Goal: Task Accomplishment & Management: Use online tool/utility

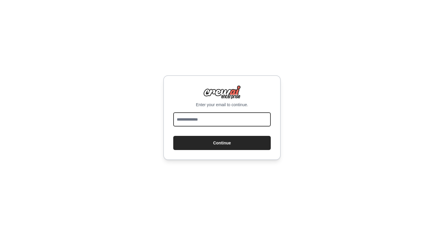
click at [202, 120] on input "email" at bounding box center [222, 119] width 98 height 14
type input "**********"
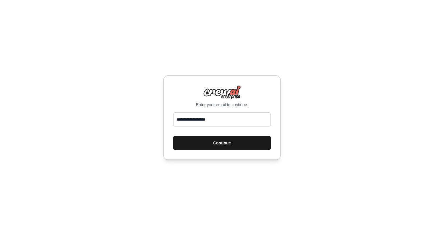
click at [221, 136] on button "Continue" at bounding box center [222, 143] width 98 height 14
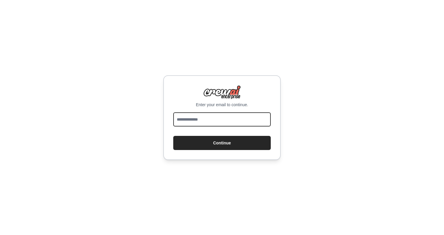
click at [206, 119] on input "email" at bounding box center [222, 119] width 98 height 14
type input "**********"
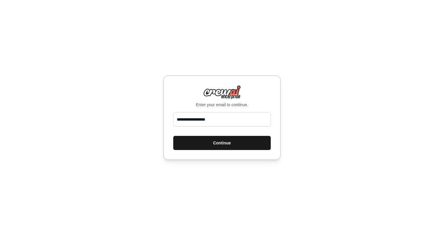
click at [208, 140] on button "Continue" at bounding box center [222, 143] width 98 height 14
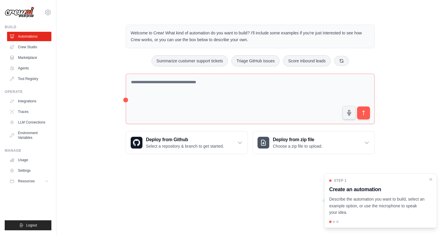
drag, startPoint x: 331, startPoint y: 189, endPoint x: 357, endPoint y: 212, distance: 35.2
click at [357, 212] on div "Step 1 Create an automation Describe the automation you want to build, select a…" at bounding box center [380, 197] width 103 height 38
click at [357, 212] on p "Describe the automation you want to build, select an example option, or use the…" at bounding box center [377, 206] width 96 height 20
drag, startPoint x: 331, startPoint y: 189, endPoint x: 348, endPoint y: 212, distance: 28.8
click at [348, 212] on div "Step 1 Create an automation Describe the automation you want to build, select a…" at bounding box center [380, 197] width 103 height 38
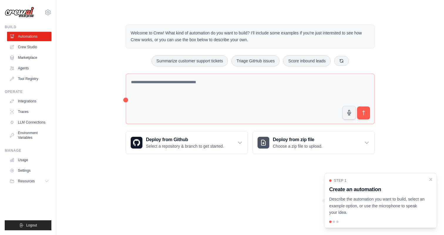
click at [348, 212] on p "Describe the automation you want to build, select an example option, or use the…" at bounding box center [377, 206] width 96 height 20
drag, startPoint x: 331, startPoint y: 190, endPoint x: 354, endPoint y: 213, distance: 32.8
click at [355, 213] on div "Step 1 Create an automation Describe the automation you want to build, select a…" at bounding box center [380, 197] width 103 height 38
click at [341, 201] on p "Describe the automation you want to build, select an example option, or use the…" at bounding box center [377, 206] width 96 height 20
drag, startPoint x: 331, startPoint y: 189, endPoint x: 375, endPoint y: 210, distance: 49.6
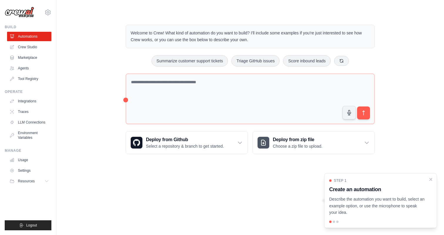
click at [375, 210] on div "Step 1 Create an automation Describe the automation you want to build, select a…" at bounding box center [380, 197] width 103 height 38
click at [375, 210] on p "Describe the automation you want to build, select an example option, or use the…" at bounding box center [377, 206] width 96 height 20
drag, startPoint x: 331, startPoint y: 190, endPoint x: 376, endPoint y: 212, distance: 49.9
click at [376, 212] on div "Step 1 Create an automation Describe the automation you want to build, select a…" at bounding box center [380, 197] width 103 height 38
click at [376, 212] on p "Describe the automation you want to build, select an example option, or use the…" at bounding box center [377, 206] width 96 height 20
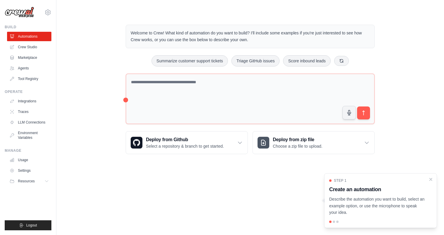
drag, startPoint x: 331, startPoint y: 189, endPoint x: 350, endPoint y: 211, distance: 28.9
click at [350, 211] on div "Step 1 Create an automation Describe the automation you want to build, select a…" at bounding box center [380, 197] width 103 height 38
click at [338, 203] on p "Describe the automation you want to build, select an example option, or use the…" at bounding box center [377, 206] width 96 height 20
drag, startPoint x: 330, startPoint y: 190, endPoint x: 382, endPoint y: 190, distance: 52.0
click at [382, 190] on h3 "Create an automation" at bounding box center [377, 189] width 96 height 8
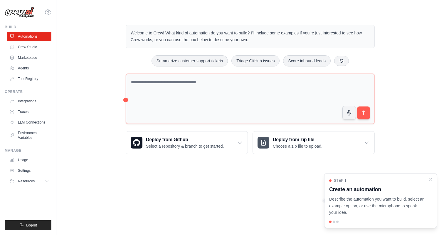
click at [382, 190] on h3 "Create an automation" at bounding box center [377, 189] width 96 height 8
drag, startPoint x: 330, startPoint y: 190, endPoint x: 381, endPoint y: 191, distance: 50.6
click at [381, 191] on h3 "Create an automation" at bounding box center [377, 189] width 96 height 8
drag, startPoint x: 331, startPoint y: 190, endPoint x: 381, endPoint y: 192, distance: 49.7
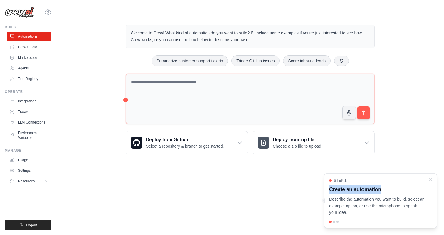
click at [381, 192] on h3 "Create an automation" at bounding box center [377, 189] width 96 height 8
drag, startPoint x: 331, startPoint y: 189, endPoint x: 366, endPoint y: 192, distance: 35.9
click at [366, 192] on h3 "Create an automation" at bounding box center [377, 189] width 96 height 8
click at [331, 191] on h3 "Create an automation" at bounding box center [377, 189] width 96 height 8
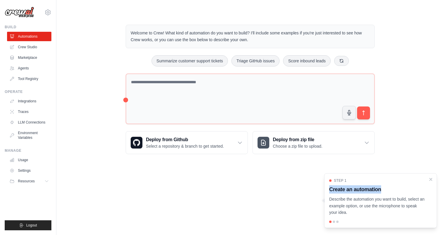
drag, startPoint x: 329, startPoint y: 189, endPoint x: 383, endPoint y: 188, distance: 54.1
click at [383, 188] on h3 "Create an automation" at bounding box center [377, 189] width 96 height 8
click at [378, 189] on h3 "Create an automation" at bounding box center [377, 189] width 96 height 8
drag, startPoint x: 331, startPoint y: 189, endPoint x: 387, endPoint y: 190, distance: 55.6
click at [387, 190] on h3 "Create an automation" at bounding box center [377, 189] width 96 height 8
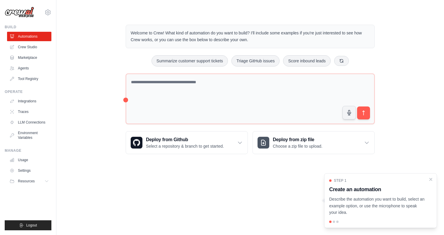
click at [387, 190] on h3 "Create an automation" at bounding box center [377, 189] width 96 height 8
drag, startPoint x: 330, startPoint y: 189, endPoint x: 380, endPoint y: 190, distance: 50.0
click at [380, 190] on h3 "Create an automation" at bounding box center [377, 189] width 96 height 8
click at [334, 190] on h3 "Create an automation" at bounding box center [377, 189] width 96 height 8
drag, startPoint x: 331, startPoint y: 189, endPoint x: 395, endPoint y: 192, distance: 64.4
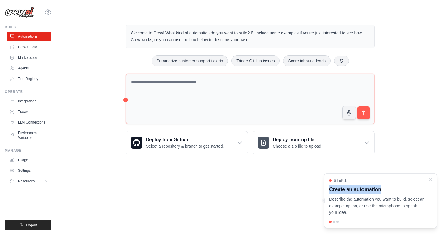
click at [395, 192] on h3 "Create an automation" at bounding box center [377, 189] width 96 height 8
click at [384, 189] on h3 "Create an automation" at bounding box center [377, 189] width 96 height 8
drag, startPoint x: 330, startPoint y: 189, endPoint x: 360, endPoint y: 206, distance: 33.8
click at [360, 206] on div "Step 1 Create an automation Describe the automation you want to build, select a…" at bounding box center [380, 197] width 103 height 38
click at [360, 206] on p "Describe the automation you want to build, select an example option, or use the…" at bounding box center [377, 206] width 96 height 20
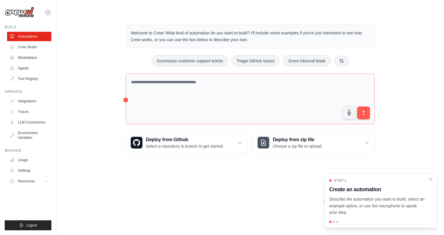
click at [178, 176] on body "[EMAIL_ADDRESS][DOMAIN_NAME] Settings Build Automations Crew Studio" at bounding box center [222, 117] width 444 height 235
drag, startPoint x: 330, startPoint y: 189, endPoint x: 352, endPoint y: 212, distance: 31.6
click at [352, 212] on div "Step 1 Create an automation Describe the automation you want to build, select a…" at bounding box center [380, 197] width 103 height 38
click at [352, 212] on p "Describe the automation you want to build, select an example option, or use the…" at bounding box center [377, 206] width 96 height 20
drag, startPoint x: 331, startPoint y: 189, endPoint x: 367, endPoint y: 210, distance: 41.8
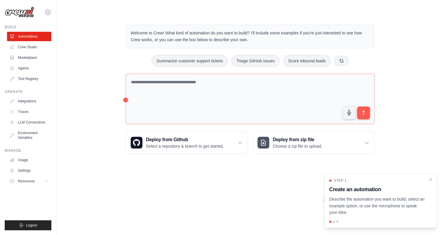
click at [367, 210] on div "Step 1 Create an automation Describe the automation you want to build, select a…" at bounding box center [380, 197] width 103 height 38
click at [343, 202] on p "Describe the automation you want to build, select an example option, or use the…" at bounding box center [377, 206] width 96 height 20
click at [330, 198] on p "Describe the automation you want to build, select an example option, or use the…" at bounding box center [377, 206] width 96 height 20
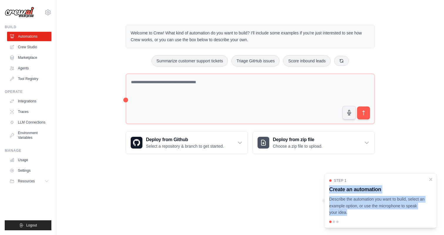
drag, startPoint x: 331, startPoint y: 190, endPoint x: 350, endPoint y: 217, distance: 33.4
click at [350, 217] on div "Step 1 Create an automation Describe the automation you want to build, select a…" at bounding box center [380, 200] width 113 height 55
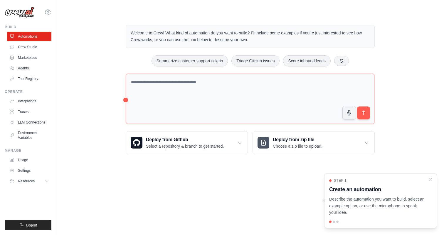
click at [351, 216] on div "Step 1 Create an automation Describe the automation you want to build, select a…" at bounding box center [380, 200] width 113 height 55
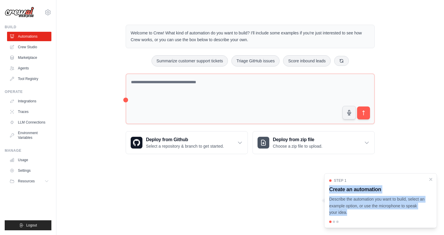
drag, startPoint x: 331, startPoint y: 189, endPoint x: 352, endPoint y: 219, distance: 36.4
click at [352, 219] on div "Step 1 Create an automation Describe the automation you want to build, select a…" at bounding box center [380, 200] width 113 height 55
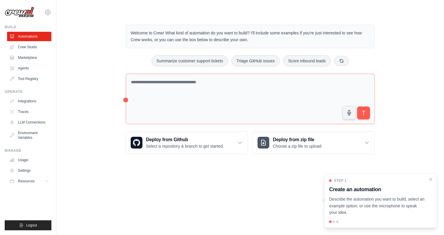
click at [352, 219] on div "Step 1 Create an automation Describe the automation you want to build, select a…" at bounding box center [380, 200] width 113 height 55
drag, startPoint x: 330, startPoint y: 190, endPoint x: 384, endPoint y: 190, distance: 53.5
click at [384, 190] on h3 "Create an automation" at bounding box center [377, 189] width 96 height 8
drag, startPoint x: 330, startPoint y: 189, endPoint x: 381, endPoint y: 189, distance: 50.5
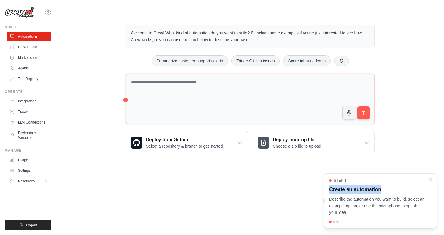
click at [381, 189] on h3 "Create an automation" at bounding box center [377, 189] width 96 height 8
click at [364, 191] on h3 "Create an automation" at bounding box center [377, 189] width 96 height 8
drag, startPoint x: 331, startPoint y: 190, endPoint x: 380, endPoint y: 190, distance: 48.8
click at [380, 190] on h3 "Create an automation" at bounding box center [377, 189] width 96 height 8
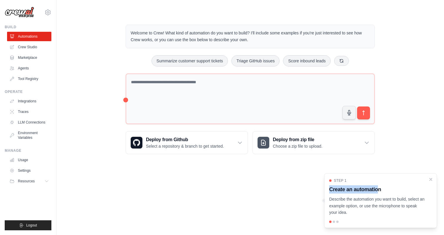
drag, startPoint x: 330, startPoint y: 190, endPoint x: 359, endPoint y: 214, distance: 37.3
click at [359, 215] on div "Step 1 Create an automation Describe the automation you want to build, select a…" at bounding box center [380, 197] width 103 height 38
click at [359, 214] on p "Describe the automation you want to build, select an example option, or use the…" at bounding box center [377, 206] width 96 height 20
drag, startPoint x: 330, startPoint y: 190, endPoint x: 373, endPoint y: 215, distance: 49.4
click at [373, 215] on div "Step 1 Create an automation Describe the automation you want to build, select a…" at bounding box center [380, 197] width 103 height 38
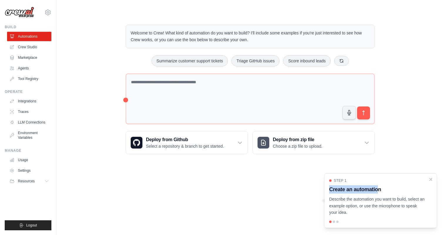
click at [373, 215] on p "Describe the automation you want to build, select an example option, or use the…" at bounding box center [377, 206] width 96 height 20
drag, startPoint x: 331, startPoint y: 190, endPoint x: 366, endPoint y: 210, distance: 41.0
click at [367, 210] on div "Step 1 Create an automation Describe the automation you want to build, select a…" at bounding box center [380, 197] width 103 height 38
click at [360, 212] on p "Describe the automation you want to build, select an example option, or use the…" at bounding box center [377, 206] width 96 height 20
drag, startPoint x: 331, startPoint y: 189, endPoint x: 388, endPoint y: 189, distance: 57.9
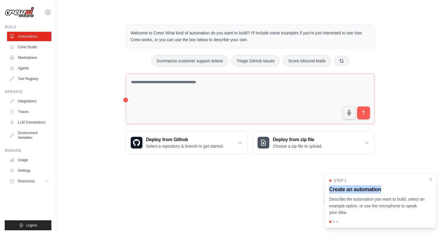
click at [388, 189] on h3 "Create an automation" at bounding box center [377, 189] width 96 height 8
drag, startPoint x: 330, startPoint y: 189, endPoint x: 355, endPoint y: 212, distance: 33.7
click at [355, 212] on div "Step 1 Create an automation Describe the automation you want to build, select a…" at bounding box center [380, 197] width 103 height 38
click at [355, 212] on p "Describe the automation you want to build, select an example option, or use the…" at bounding box center [377, 206] width 96 height 20
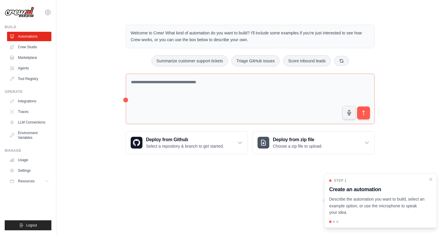
drag, startPoint x: 331, startPoint y: 189, endPoint x: 351, endPoint y: 213, distance: 31.1
click at [351, 213] on div "Step 1 Create an automation Describe the automation you want to build, select a…" at bounding box center [380, 197] width 103 height 38
click at [351, 213] on p "Describe the automation you want to build, select an example option, or use the…" at bounding box center [377, 206] width 96 height 20
drag, startPoint x: 331, startPoint y: 190, endPoint x: 354, endPoint y: 210, distance: 30.8
click at [354, 210] on div "Step 1 Create an automation Describe the automation you want to build, select a…" at bounding box center [380, 197] width 103 height 38
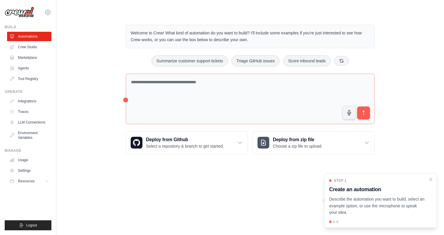
click at [351, 207] on p "Describe the automation you want to build, select an example option, or use the…" at bounding box center [377, 206] width 96 height 20
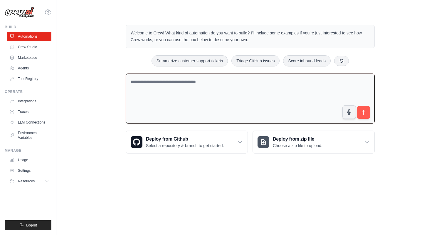
click at [258, 93] on textarea at bounding box center [250, 98] width 249 height 50
drag, startPoint x: 131, startPoint y: 33, endPoint x: 165, endPoint y: 34, distance: 33.8
click at [165, 34] on p "Welcome to Crew! What kind of automation do you want to build? I'll include som…" at bounding box center [250, 37] width 239 height 14
click at [108, 48] on div "Welcome to Crew! What kind of automation do you want to build? I'll include som…" at bounding box center [250, 89] width 369 height 148
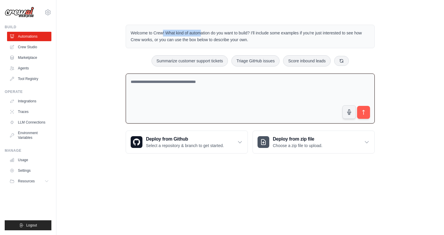
drag, startPoint x: 131, startPoint y: 31, endPoint x: 174, endPoint y: 32, distance: 42.9
click at [174, 32] on p "Welcome to Crew! What kind of automation do you want to build? I'll include som…" at bounding box center [250, 37] width 239 height 14
click at [179, 36] on p "Welcome to Crew! What kind of automation do you want to build? I'll include som…" at bounding box center [250, 37] width 239 height 14
click at [224, 78] on textarea at bounding box center [250, 98] width 249 height 50
click at [27, 48] on link "Crew Studio" at bounding box center [30, 46] width 44 height 9
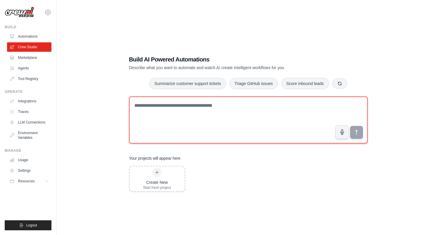
click at [202, 116] on textarea at bounding box center [248, 119] width 239 height 47
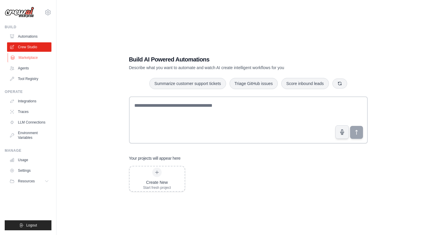
click at [29, 59] on link "Marketplace" at bounding box center [30, 57] width 44 height 9
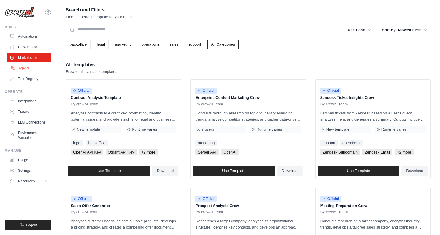
click at [27, 67] on link "Agents" at bounding box center [30, 67] width 44 height 9
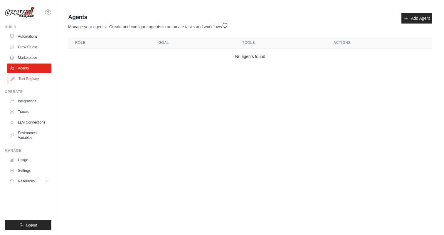
click at [30, 78] on link "Tool Registry" at bounding box center [30, 78] width 44 height 9
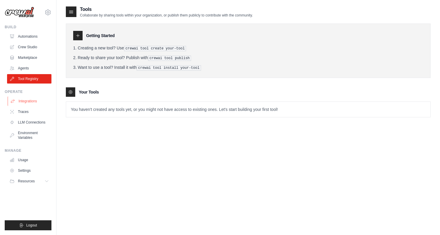
click at [28, 100] on link "Integrations" at bounding box center [30, 100] width 44 height 9
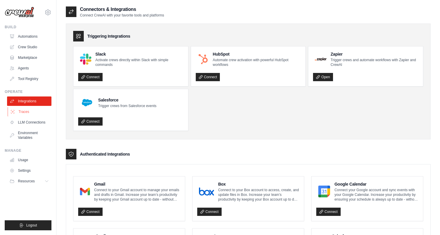
click at [20, 112] on link "Traces" at bounding box center [30, 111] width 44 height 9
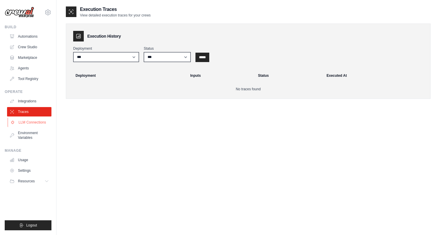
click at [26, 122] on link "LLM Connections" at bounding box center [30, 122] width 44 height 9
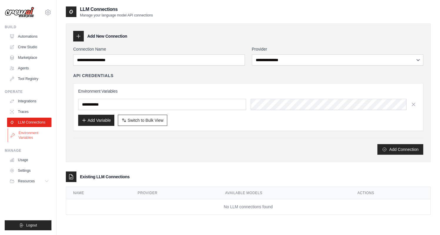
click at [27, 137] on link "Environment Variables" at bounding box center [30, 135] width 44 height 14
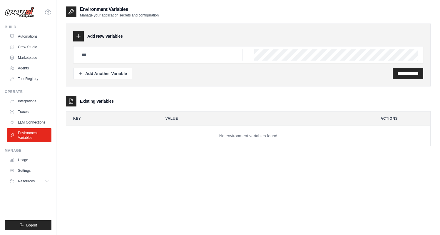
click at [24, 165] on ul "Usage Settings Resources Documentation Blog" at bounding box center [29, 170] width 44 height 31
click at [25, 162] on link "Usage" at bounding box center [30, 159] width 44 height 9
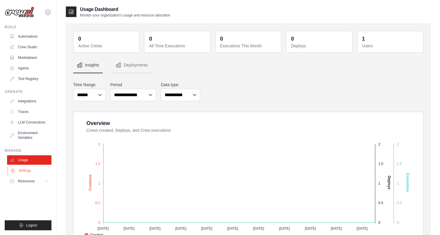
click at [25, 169] on link "Settings" at bounding box center [30, 170] width 44 height 9
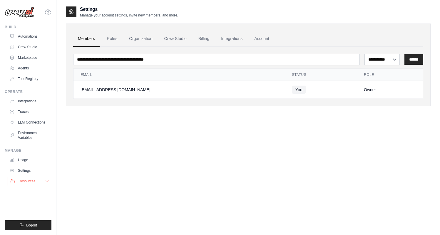
click at [29, 179] on span "Resources" at bounding box center [27, 181] width 17 height 5
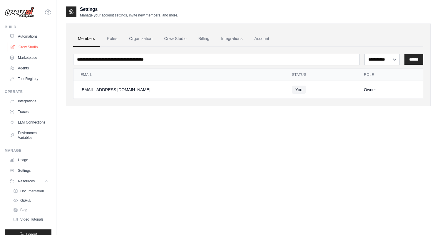
click at [30, 48] on link "Crew Studio" at bounding box center [30, 46] width 44 height 9
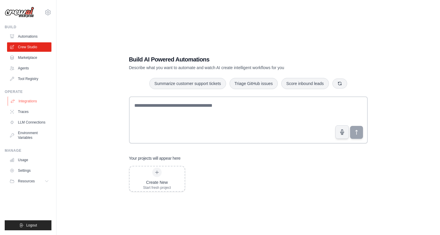
click at [24, 102] on link "Integrations" at bounding box center [30, 100] width 44 height 9
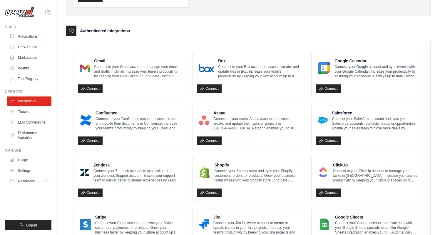
scroll to position [81, 0]
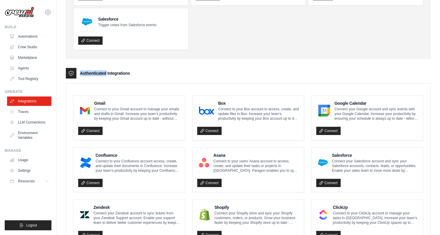
drag, startPoint x: 99, startPoint y: 72, endPoint x: 247, endPoint y: 5, distance: 162.3
click at [125, 70] on div "Authenticated Integrations" at bounding box center [248, 73] width 365 height 11
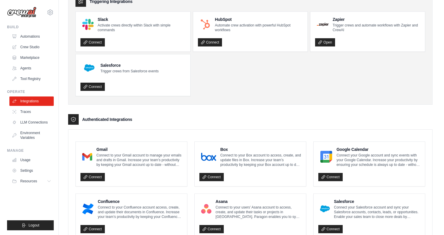
scroll to position [0, 0]
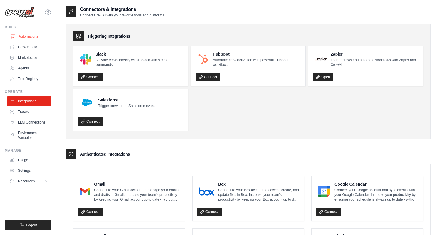
click at [28, 34] on link "Automations" at bounding box center [30, 36] width 44 height 9
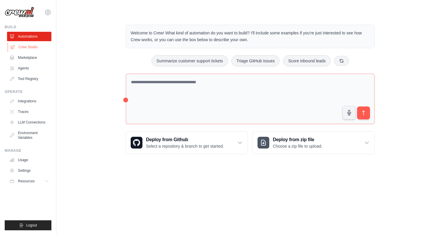
click at [26, 46] on link "Crew Studio" at bounding box center [30, 46] width 44 height 9
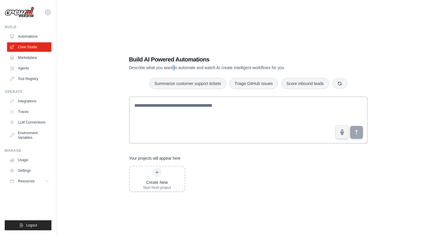
click at [175, 68] on p "Describe what you want to automate and watch AI create intelligent workflows fo…" at bounding box center [227, 68] width 197 height 6
drag, startPoint x: 146, startPoint y: 68, endPoint x: 286, endPoint y: 68, distance: 139.3
click at [286, 68] on p "Describe what you want to automate and watch AI create intelligent workflows fo…" at bounding box center [227, 68] width 197 height 6
click at [28, 34] on link "Automations" at bounding box center [30, 36] width 44 height 9
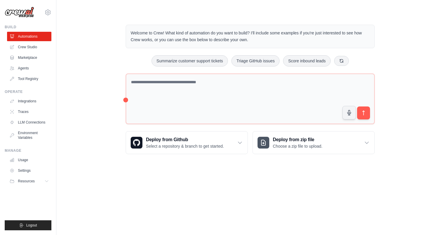
click at [52, 13] on div "[EMAIL_ADDRESS][DOMAIN_NAME] Settings Build Automations Crew Studio Marketplace" at bounding box center [28, 117] width 56 height 235
click at [50, 12] on icon at bounding box center [47, 12] width 7 height 7
click at [48, 36] on link "Settings" at bounding box center [48, 39] width 52 height 11
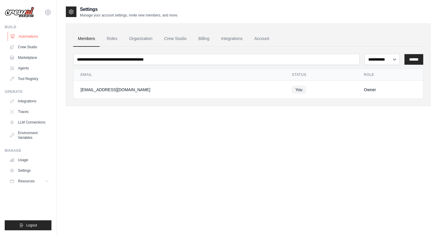
click at [34, 35] on link "Automations" at bounding box center [30, 36] width 44 height 9
